Goal: Use online tool/utility: Utilize a website feature to perform a specific function

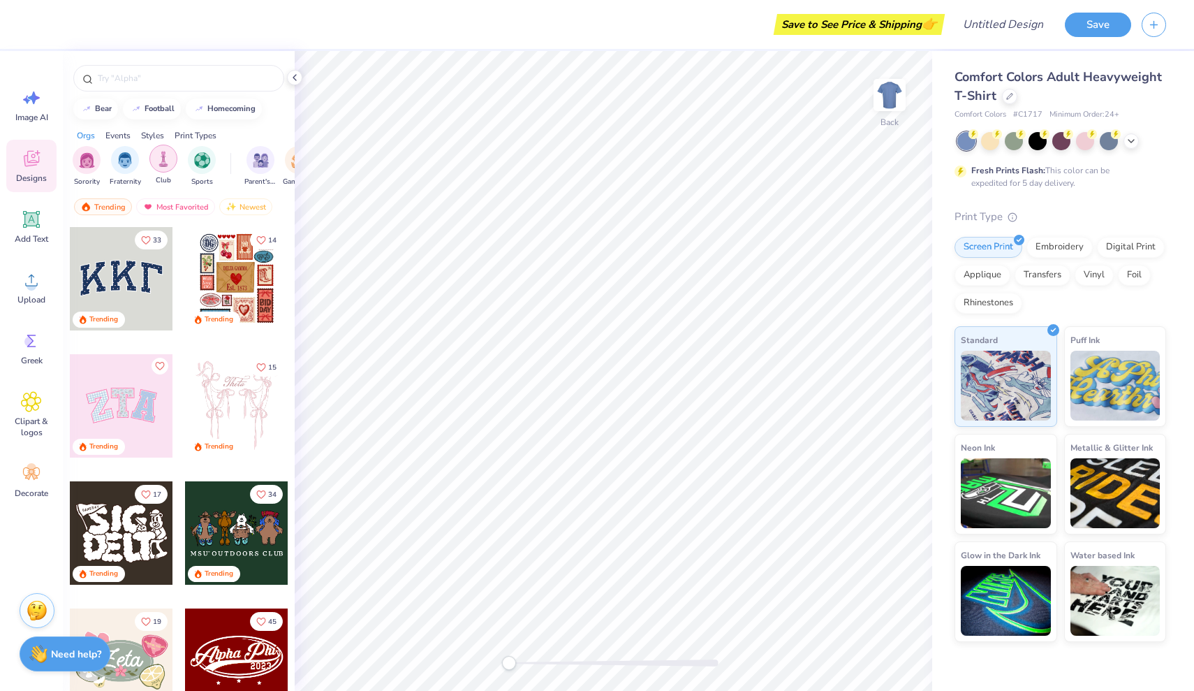
click at [168, 166] on img "filter for Club" at bounding box center [163, 159] width 15 height 16
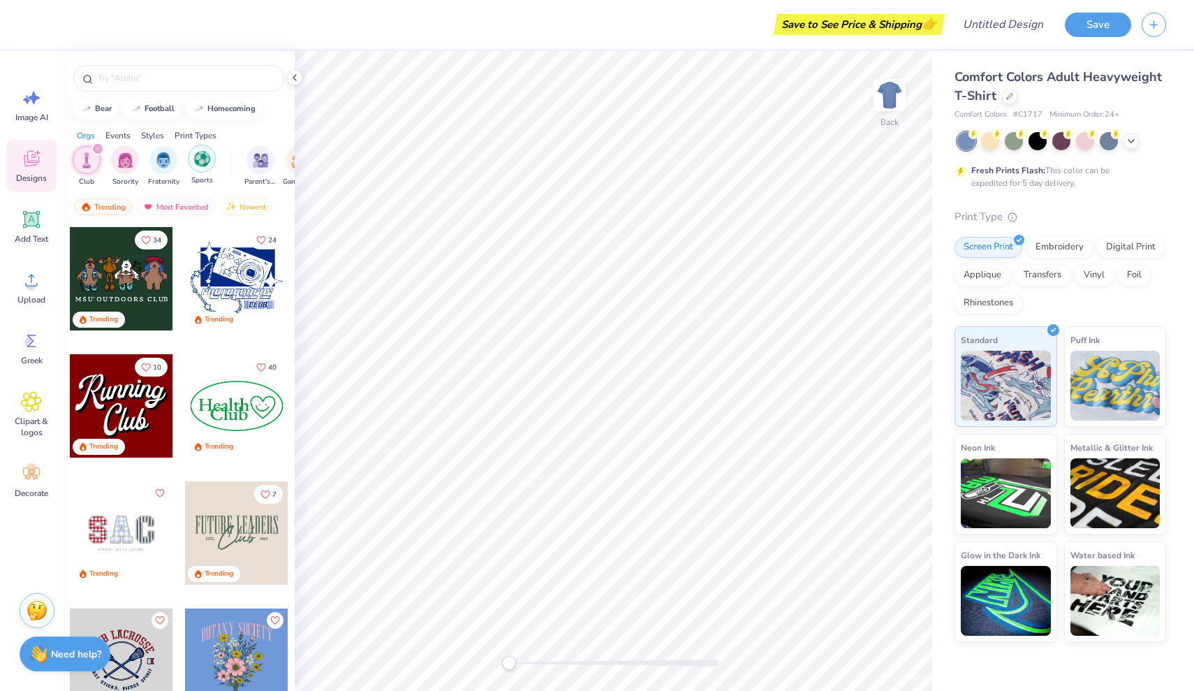
click at [210, 167] on div "filter for Sports" at bounding box center [202, 159] width 28 height 28
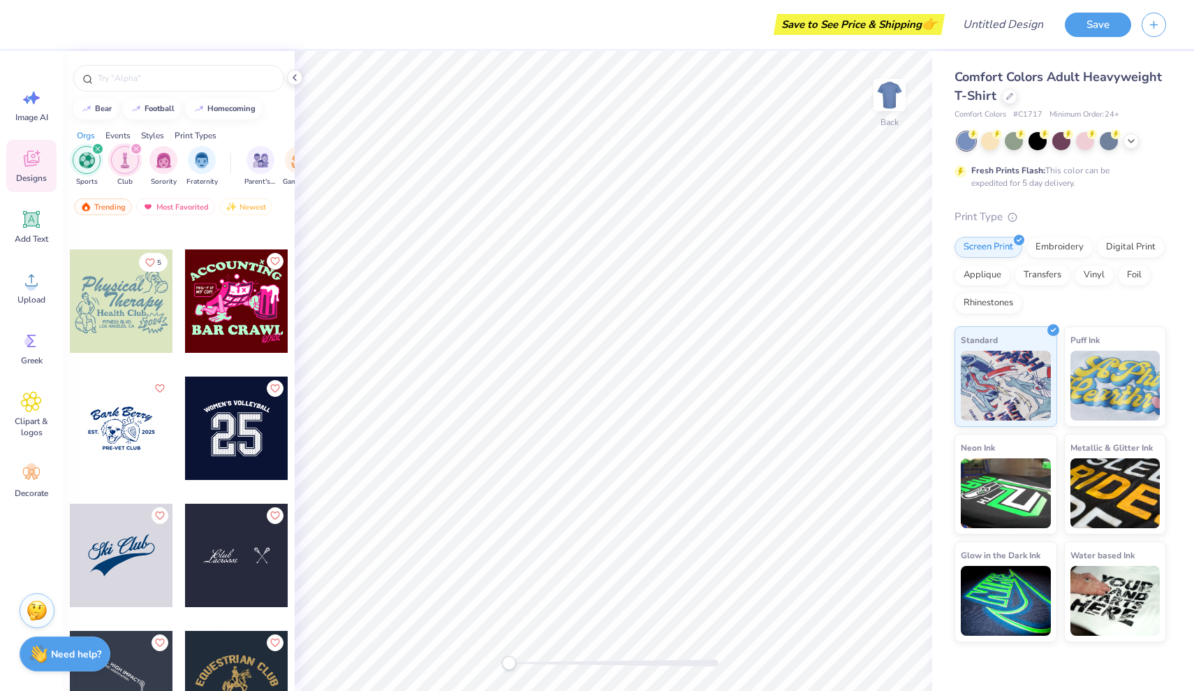
scroll to position [612, 0]
click at [186, 73] on input "text" at bounding box center [185, 78] width 179 height 14
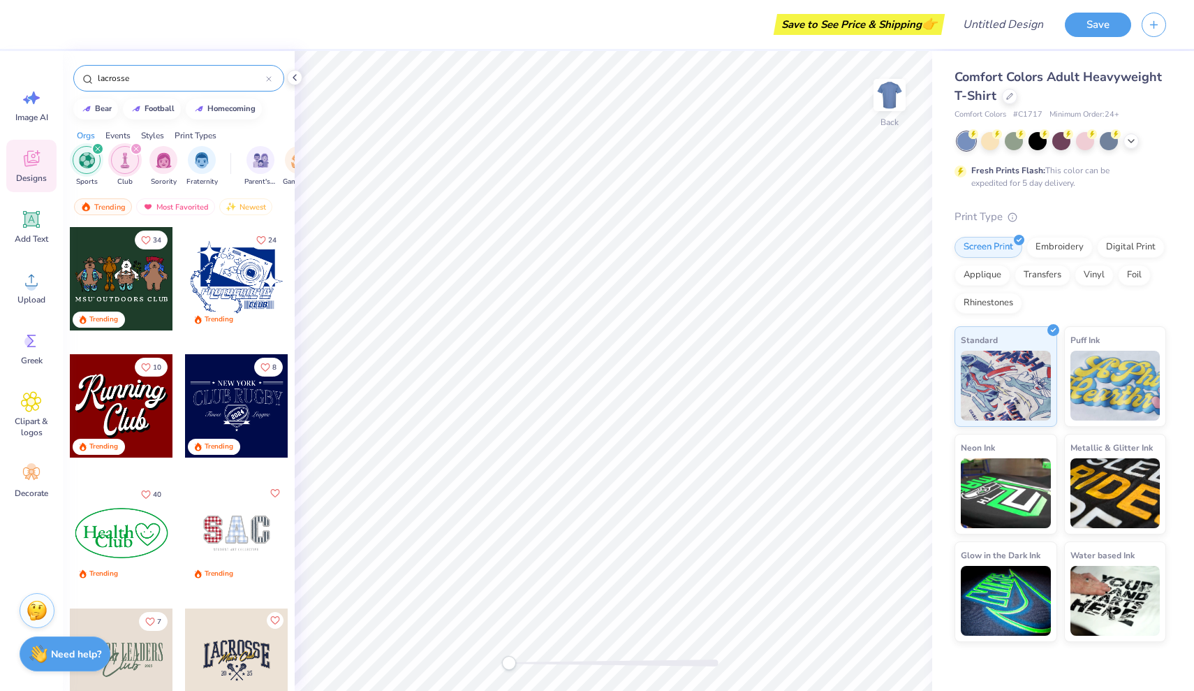
type input "lacrosse"
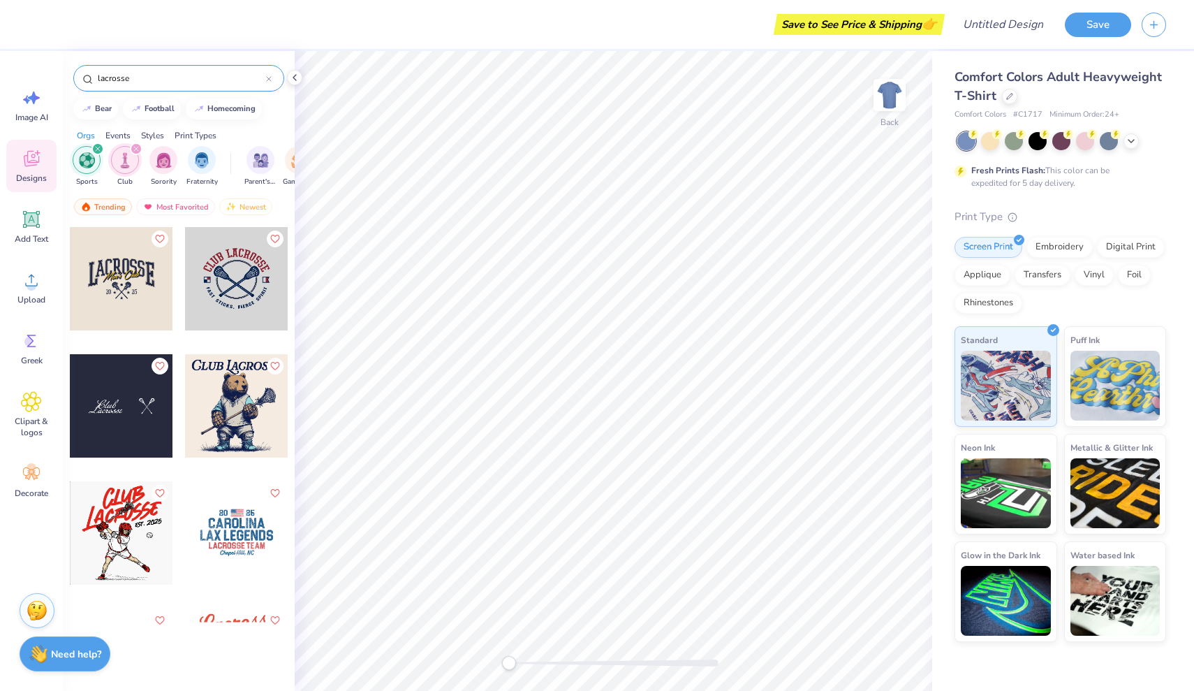
scroll to position [0, 0]
click at [124, 404] on div at bounding box center [121, 405] width 103 height 103
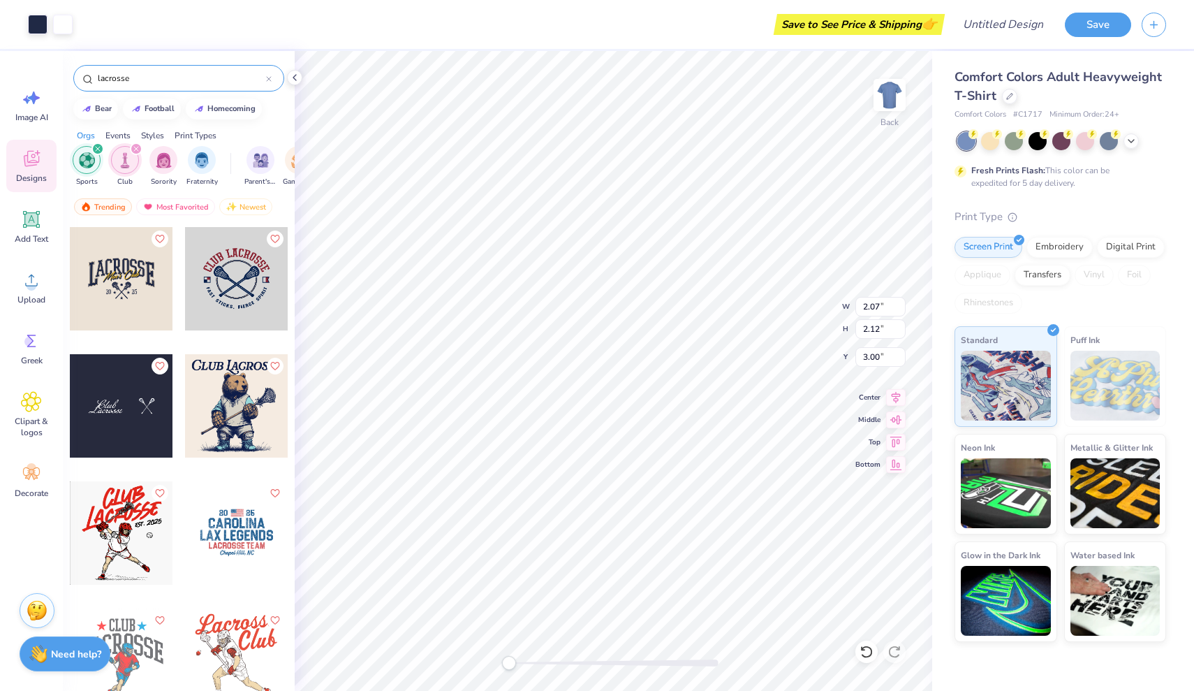
click at [103, 414] on div at bounding box center [121, 405] width 103 height 103
click at [128, 281] on div at bounding box center [121, 278] width 103 height 103
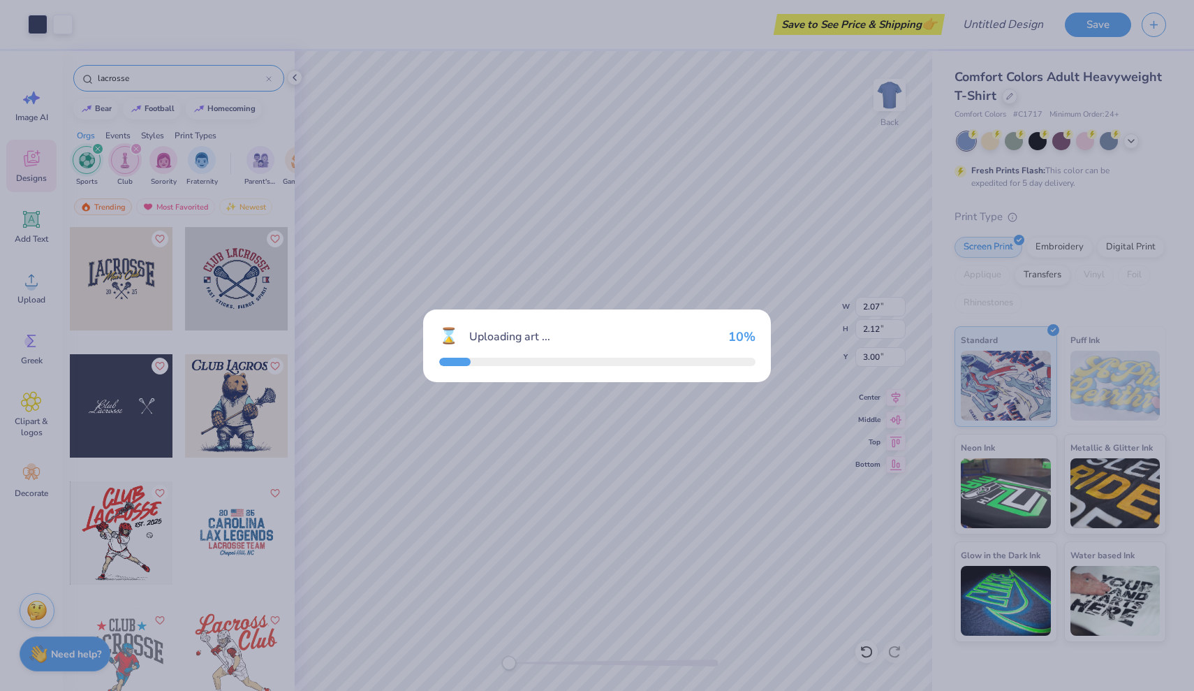
type input "10.63"
type input "6.31"
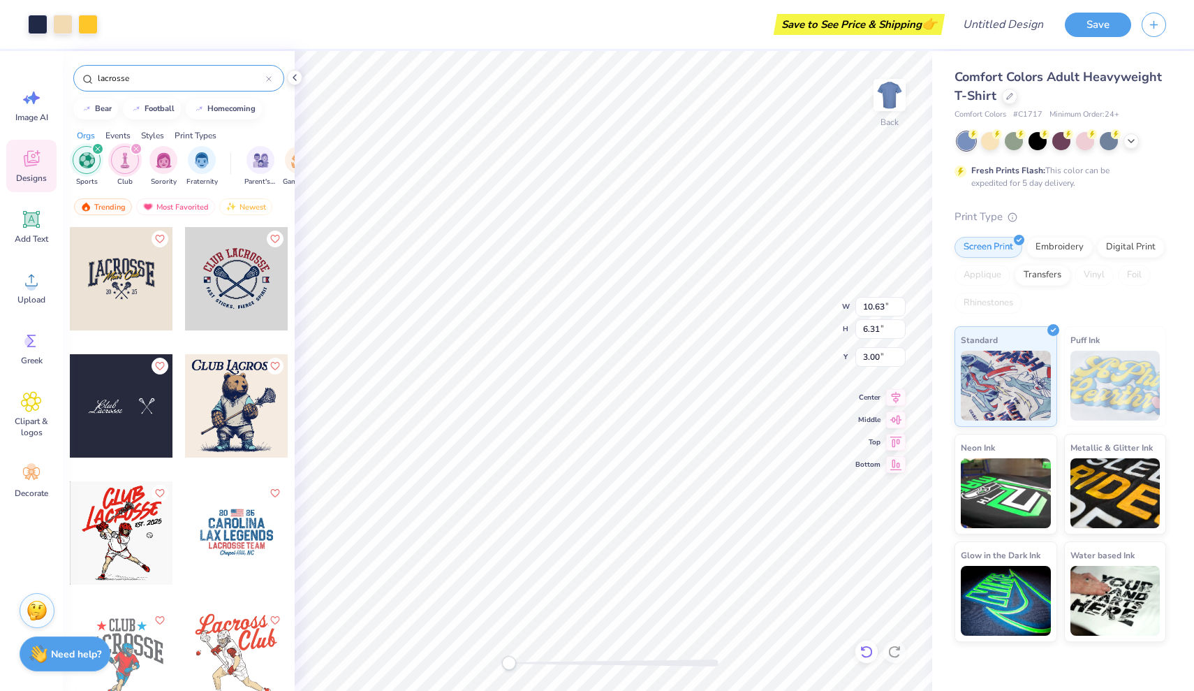
click at [869, 654] on icon at bounding box center [867, 652] width 14 height 14
type input "2.07"
type input "2.12"
click at [869, 654] on icon at bounding box center [867, 652] width 14 height 14
click at [864, 651] on icon at bounding box center [867, 652] width 14 height 14
